Goal: Information Seeking & Learning: Learn about a topic

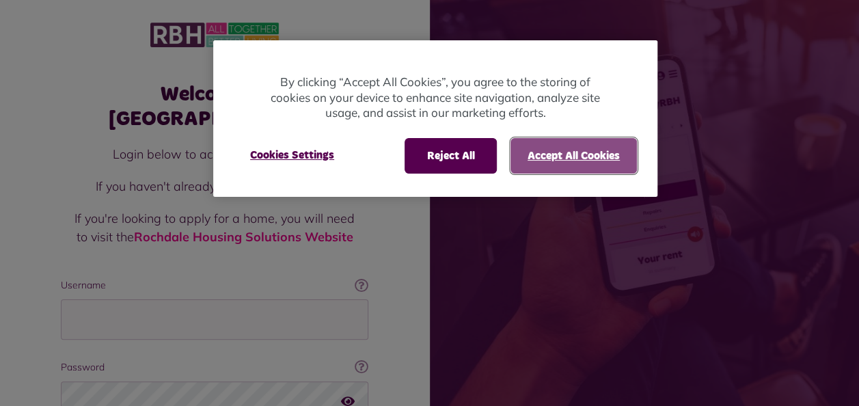
click at [581, 161] on button "Accept All Cookies" at bounding box center [573, 156] width 126 height 36
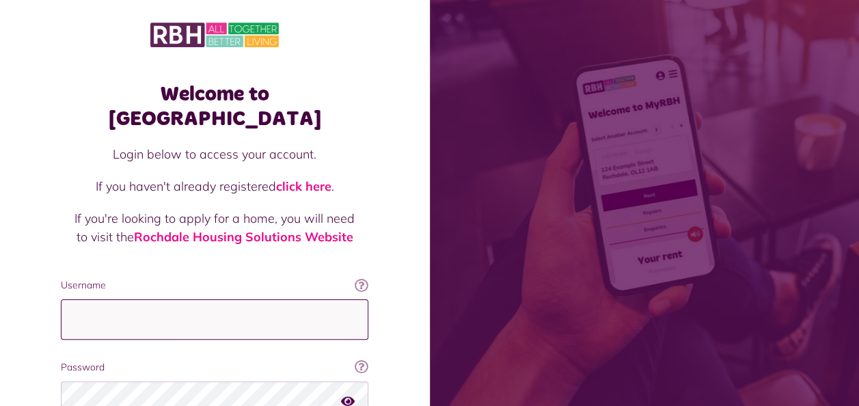
click at [221, 299] on input "Username" at bounding box center [214, 319] width 307 height 40
type input "**********"
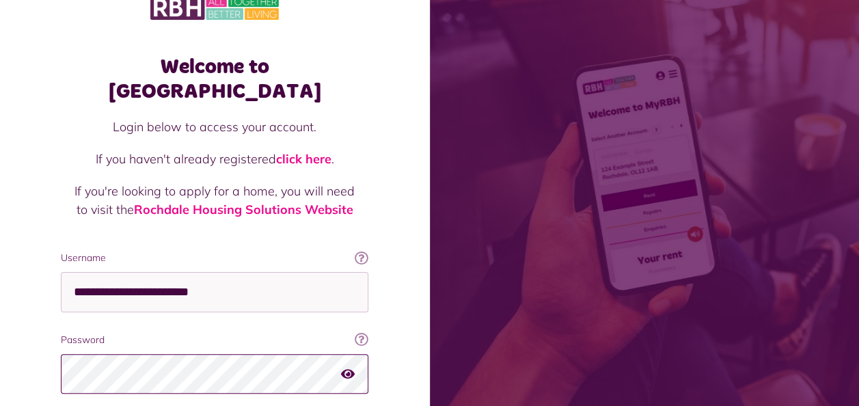
scroll to position [118, 0]
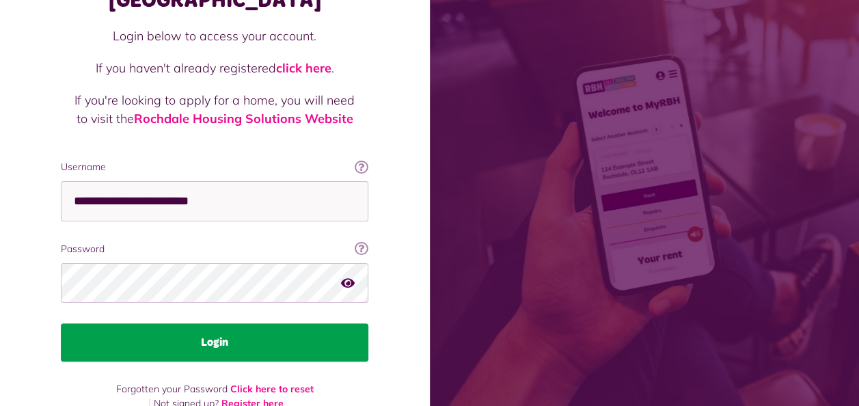
click at [312, 323] on button "Login" at bounding box center [214, 342] width 307 height 38
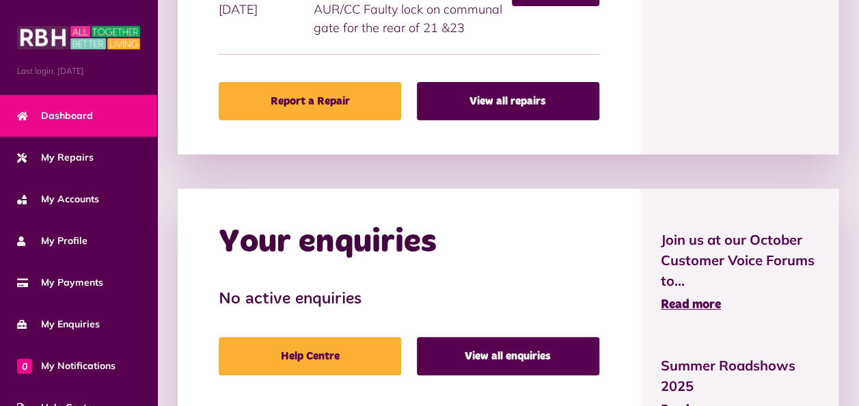
scroll to position [937, 0]
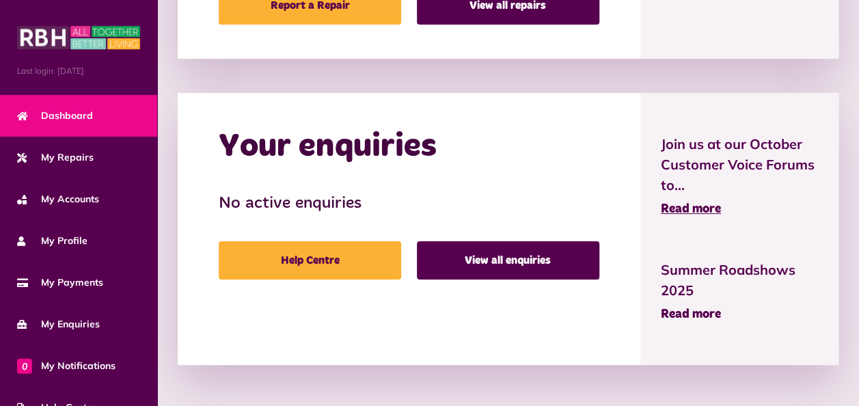
click at [712, 312] on span "Read more" at bounding box center [691, 314] width 60 height 12
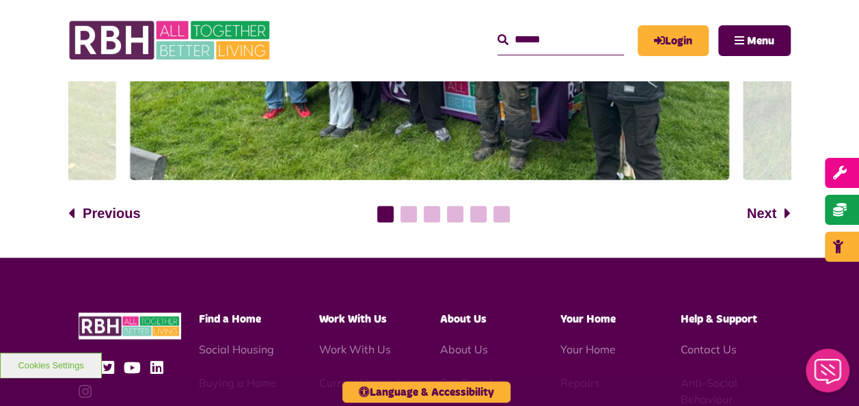
scroll to position [965, 0]
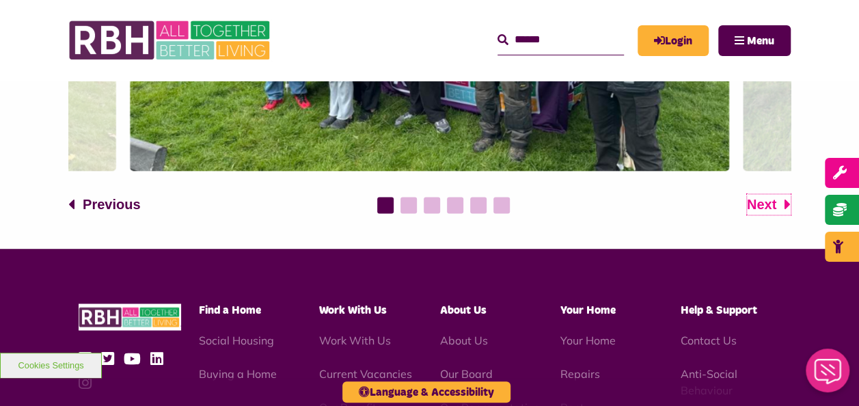
click at [763, 204] on span "Next" at bounding box center [761, 204] width 29 height 20
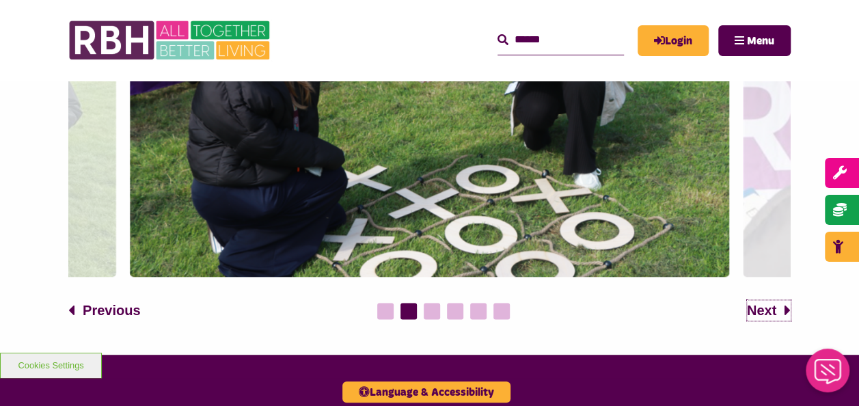
scroll to position [866, 0]
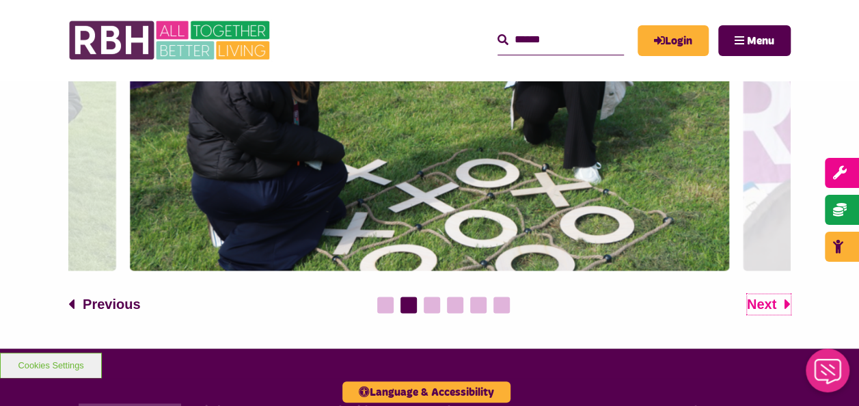
click at [767, 299] on span "Next" at bounding box center [761, 304] width 29 height 20
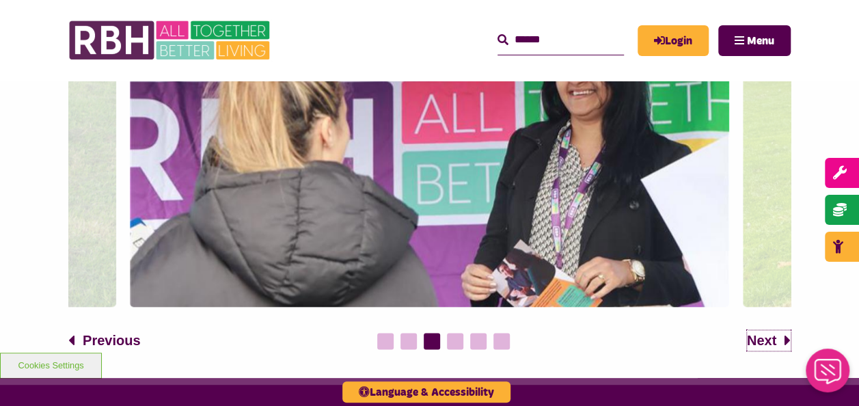
scroll to position [857, 0]
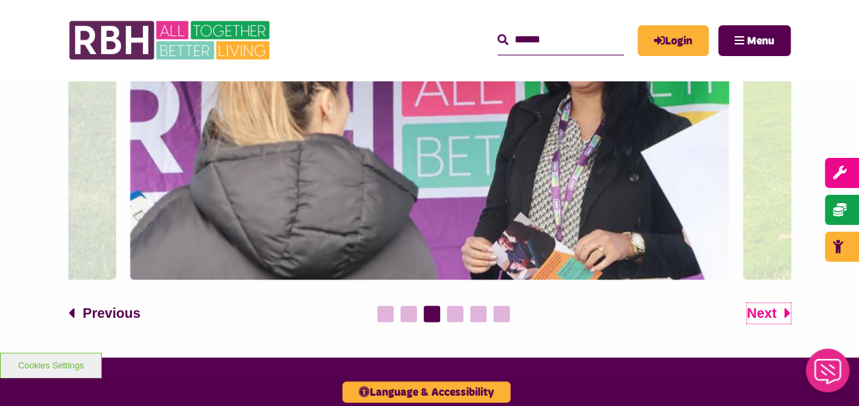
click at [775, 307] on span "Next" at bounding box center [761, 313] width 29 height 20
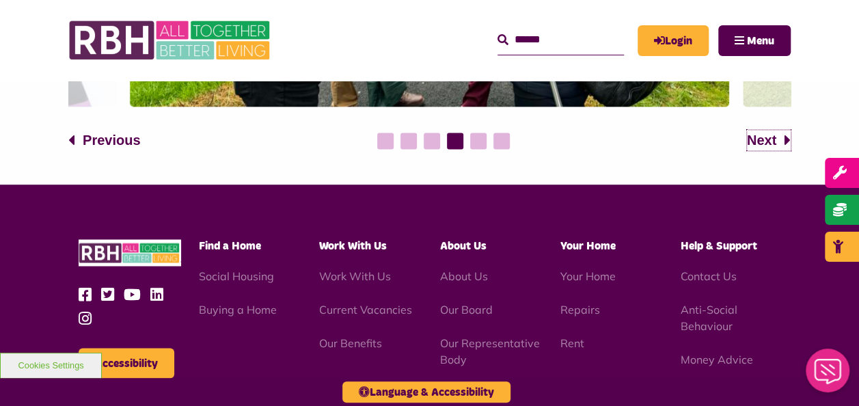
scroll to position [1039, 0]
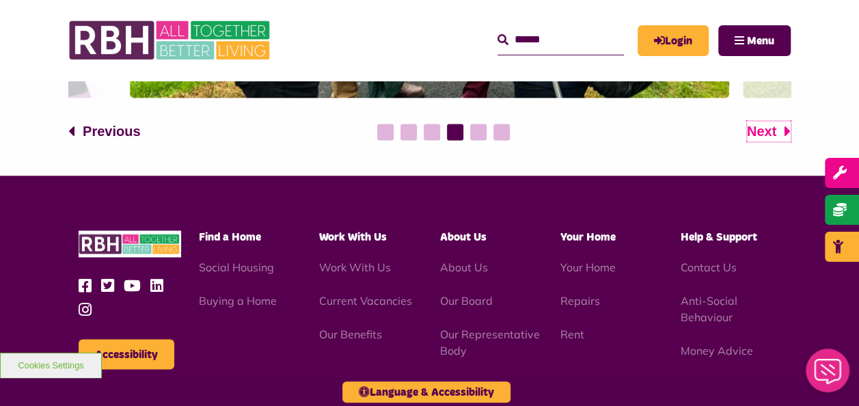
click at [767, 131] on span "Next" at bounding box center [761, 131] width 29 height 20
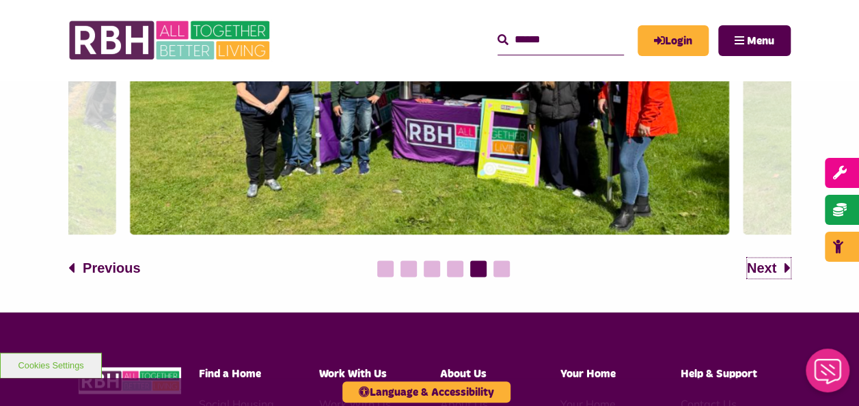
scroll to position [929, 0]
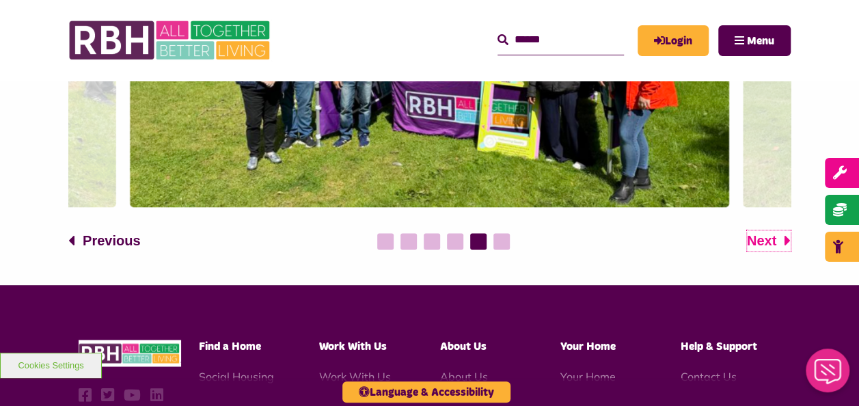
click at [784, 242] on icon at bounding box center [787, 240] width 6 height 16
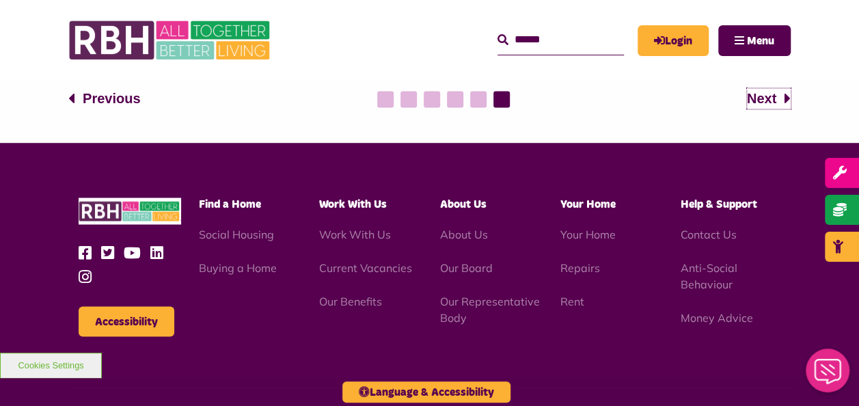
scroll to position [1084, 0]
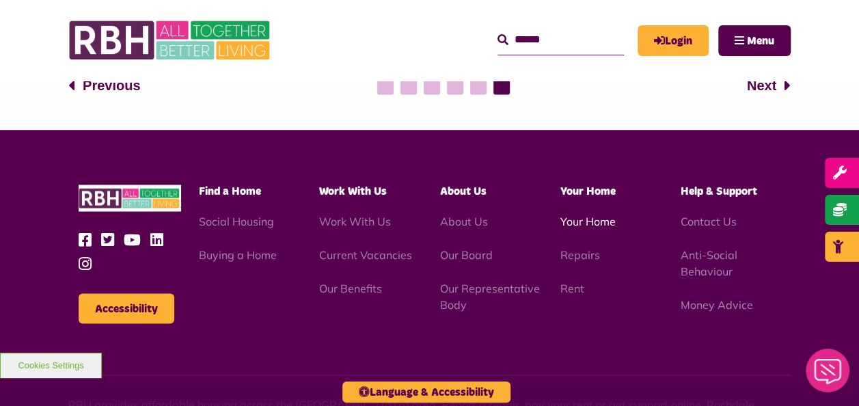
click at [608, 217] on link "Your Home" at bounding box center [587, 221] width 55 height 14
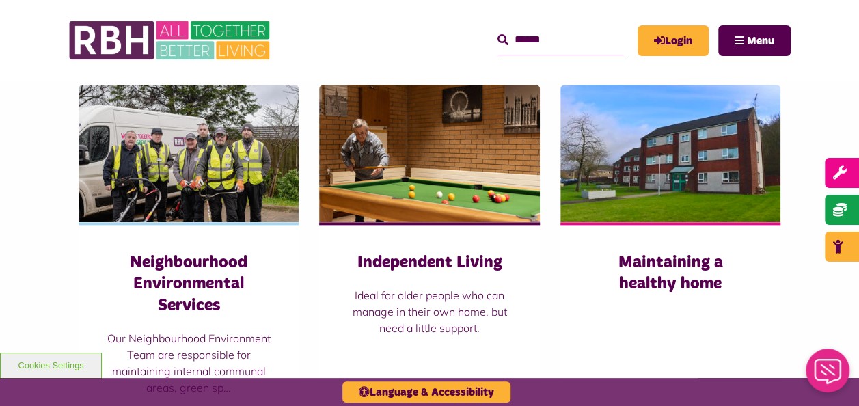
scroll to position [683, 0]
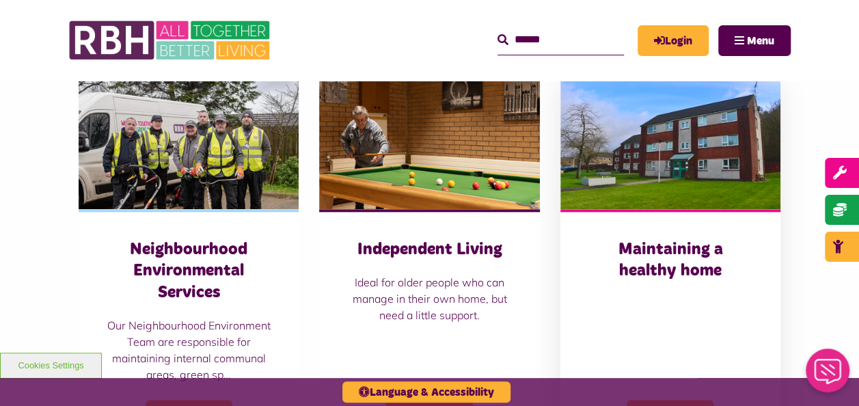
click at [676, 149] on img at bounding box center [670, 140] width 220 height 137
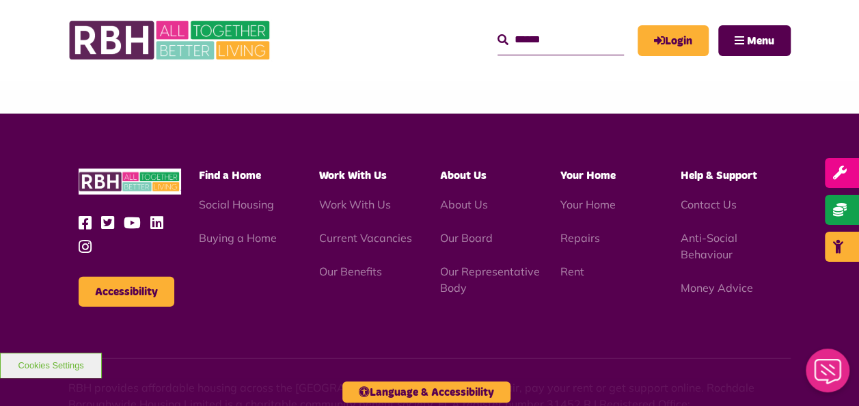
scroll to position [1375, 0]
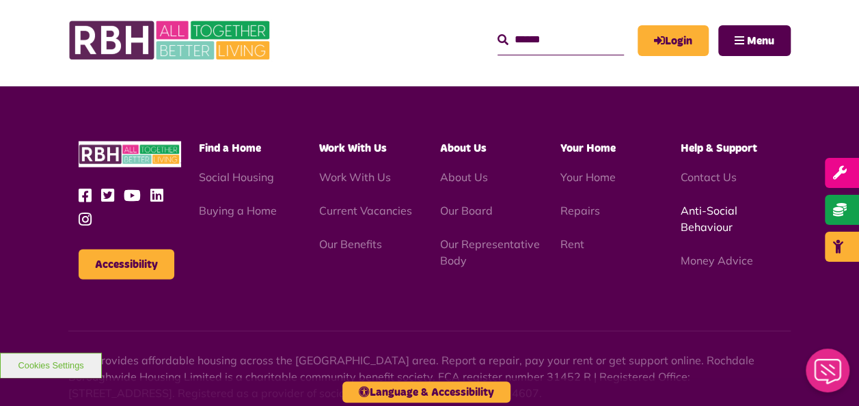
click at [716, 204] on link "Anti-Social Behaviour" at bounding box center [709, 219] width 57 height 30
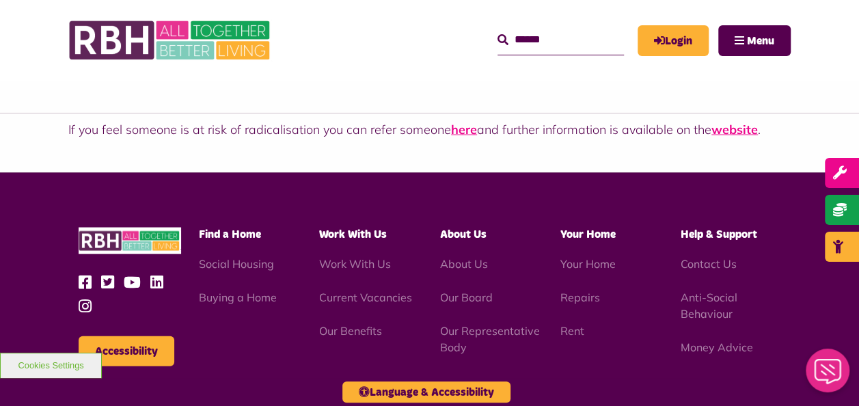
scroll to position [1312, 0]
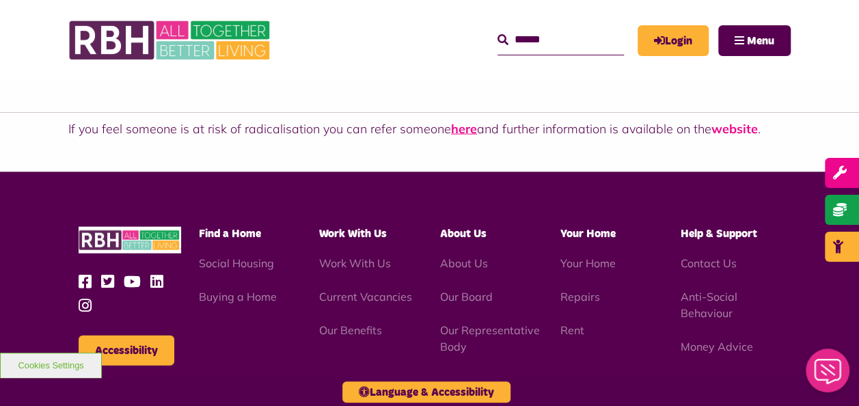
click at [745, 130] on link "website" at bounding box center [734, 129] width 46 height 16
